Goal: Browse casually: Explore the website without a specific task or goal

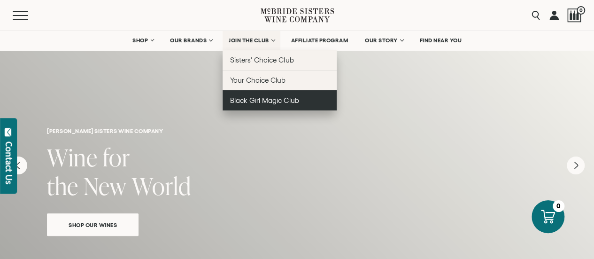
click at [254, 99] on span "Black Girl Magic Club" at bounding box center [264, 100] width 69 height 8
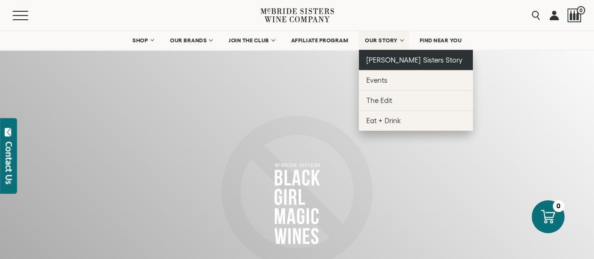
click at [391, 66] on link "[PERSON_NAME] Sisters Story" at bounding box center [416, 60] width 114 height 20
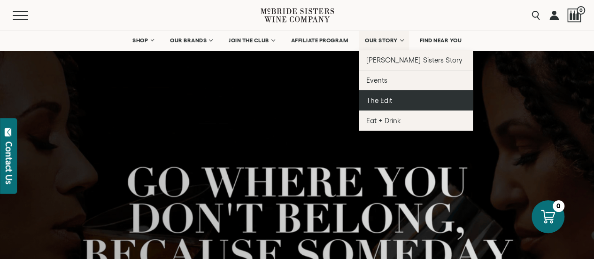
click at [383, 103] on span "The Edit" at bounding box center [379, 100] width 26 height 8
